Goal: Task Accomplishment & Management: Manage account settings

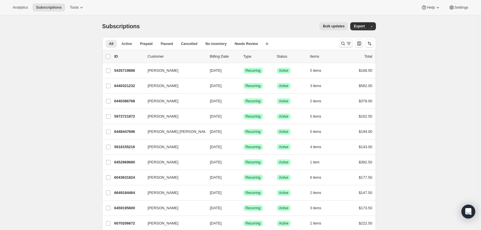
click at [341, 44] on button "Search and filter results" at bounding box center [346, 43] width 14 height 8
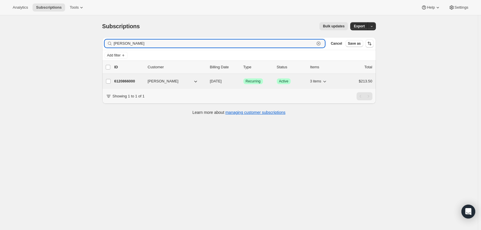
type input "[PERSON_NAME]"
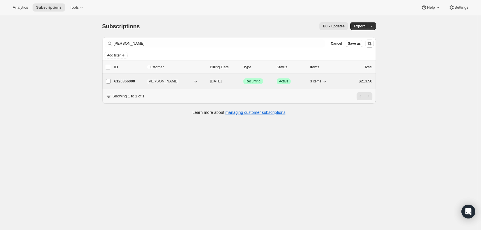
click at [129, 84] on div "6120866000 [PERSON_NAME] [DATE] Success Recurring Success Active 3 items $213.50" at bounding box center [243, 81] width 258 height 8
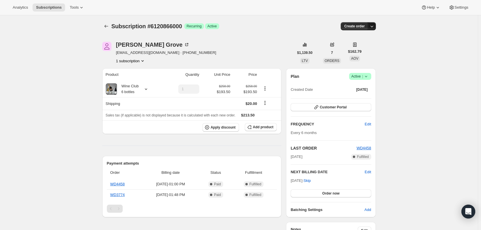
click at [374, 29] on icon "button" at bounding box center [372, 26] width 6 height 6
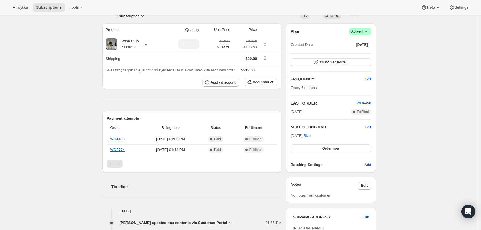
scroll to position [32, 0]
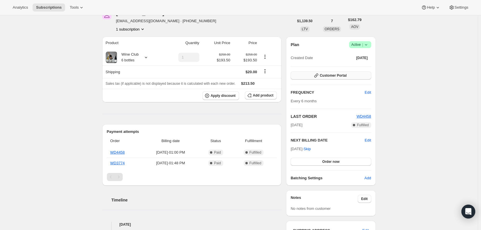
click at [341, 76] on span "Customer Portal" at bounding box center [333, 75] width 27 height 5
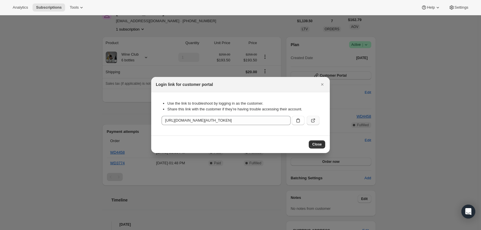
click at [314, 120] on icon ":rcc:" at bounding box center [313, 121] width 6 height 6
click at [325, 84] on button "Close" at bounding box center [322, 84] width 8 height 8
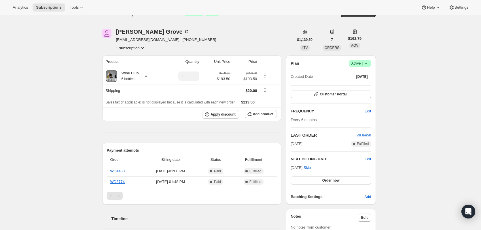
scroll to position [3, 0]
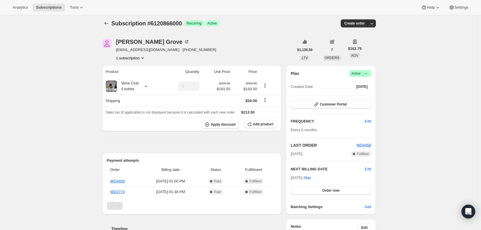
click at [133, 58] on button "1 subscription" at bounding box center [130, 58] width 29 height 6
click at [141, 69] on span "Current" at bounding box center [144, 69] width 12 height 5
click at [138, 68] on span "Current" at bounding box center [144, 69] width 12 height 5
click at [227, 43] on div "[PERSON_NAME] [PERSON_NAME][EMAIL_ADDRESS][DOMAIN_NAME] · [PHONE_NUMBER] 1 subs…" at bounding box center [198, 50] width 192 height 22
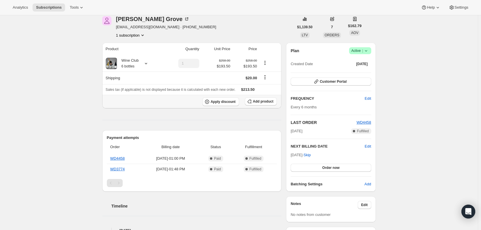
scroll to position [0, 0]
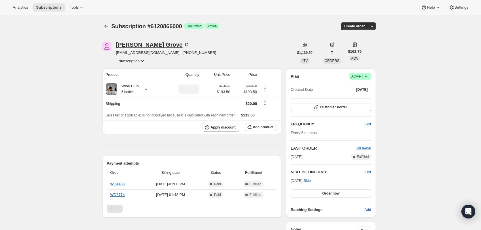
click at [133, 44] on div "[PERSON_NAME]" at bounding box center [152, 45] width 73 height 6
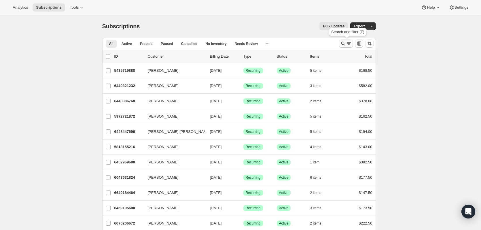
click at [348, 44] on icon "Search and filter results" at bounding box center [349, 44] width 6 height 6
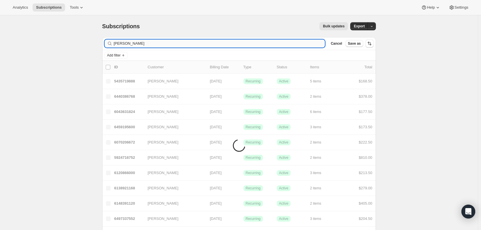
type input "andrew gro"
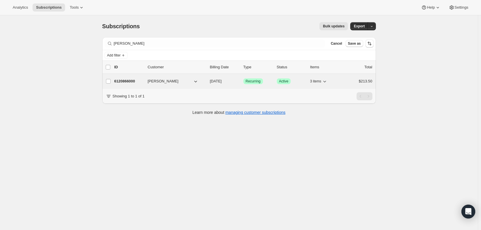
click at [127, 79] on p "6120866000" at bounding box center [128, 81] width 29 height 6
